Goal: Task Accomplishment & Management: Manage account settings

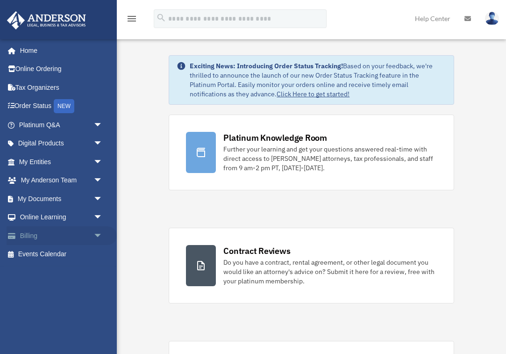
click at [42, 231] on link "Billing arrow_drop_down" at bounding box center [62, 235] width 110 height 19
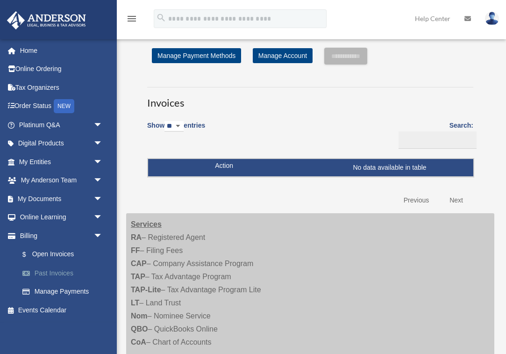
click at [65, 270] on link "Past Invoices" at bounding box center [65, 273] width 104 height 19
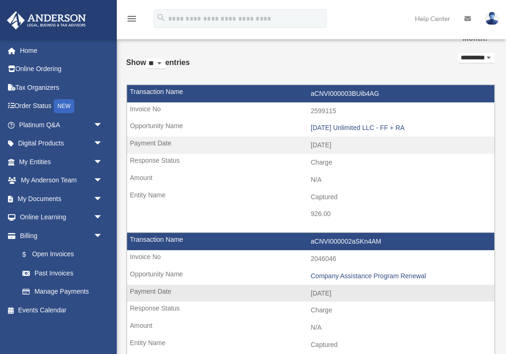
scroll to position [36, 0]
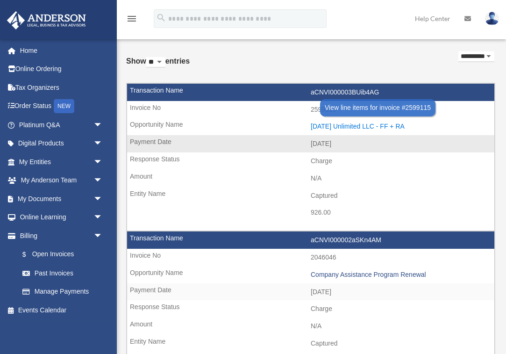
click at [376, 128] on div "[DATE] Unlimited LLC - FF + RA" at bounding box center [400, 126] width 179 height 8
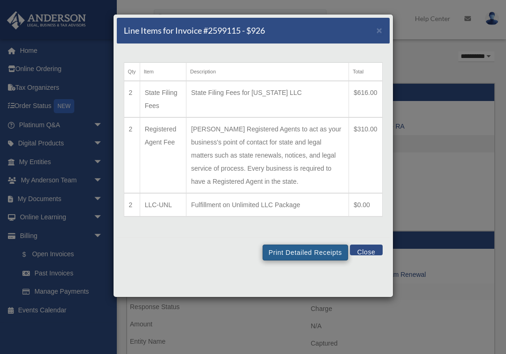
click at [306, 260] on button "Print Detailed Receipts" at bounding box center [305, 252] width 85 height 16
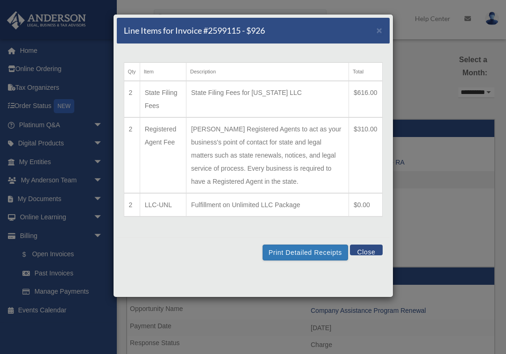
scroll to position [0, 0]
click at [285, 260] on button "Print Detailed Receipts" at bounding box center [305, 252] width 85 height 16
click at [366, 255] on button "Close" at bounding box center [366, 249] width 32 height 11
